Goal: Obtain resource: Download file/media

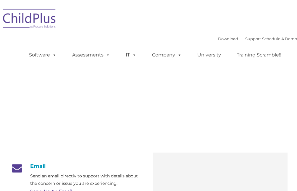
type input ""
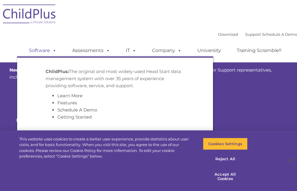
click at [45, 49] on link "Software" at bounding box center [42, 51] width 39 height 12
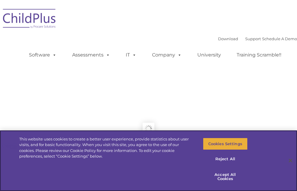
type input ""
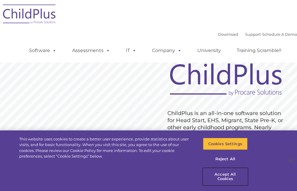
click at [225, 175] on button "Accept All Cookies" at bounding box center [225, 177] width 45 height 17
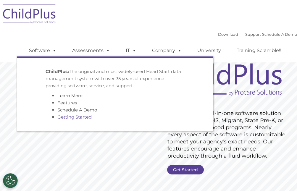
click at [83, 117] on link "Getting Started" at bounding box center [74, 117] width 34 height 6
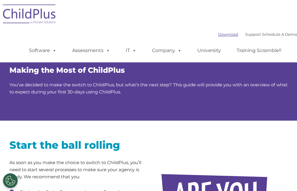
click at [218, 35] on link "Download" at bounding box center [228, 34] width 20 height 5
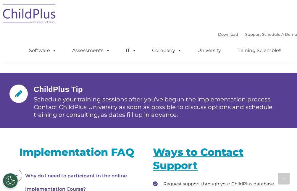
scroll to position [794, 0]
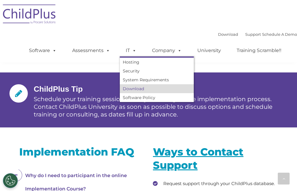
click at [137, 88] on link "Download" at bounding box center [157, 88] width 74 height 9
